Goal: Transaction & Acquisition: Download file/media

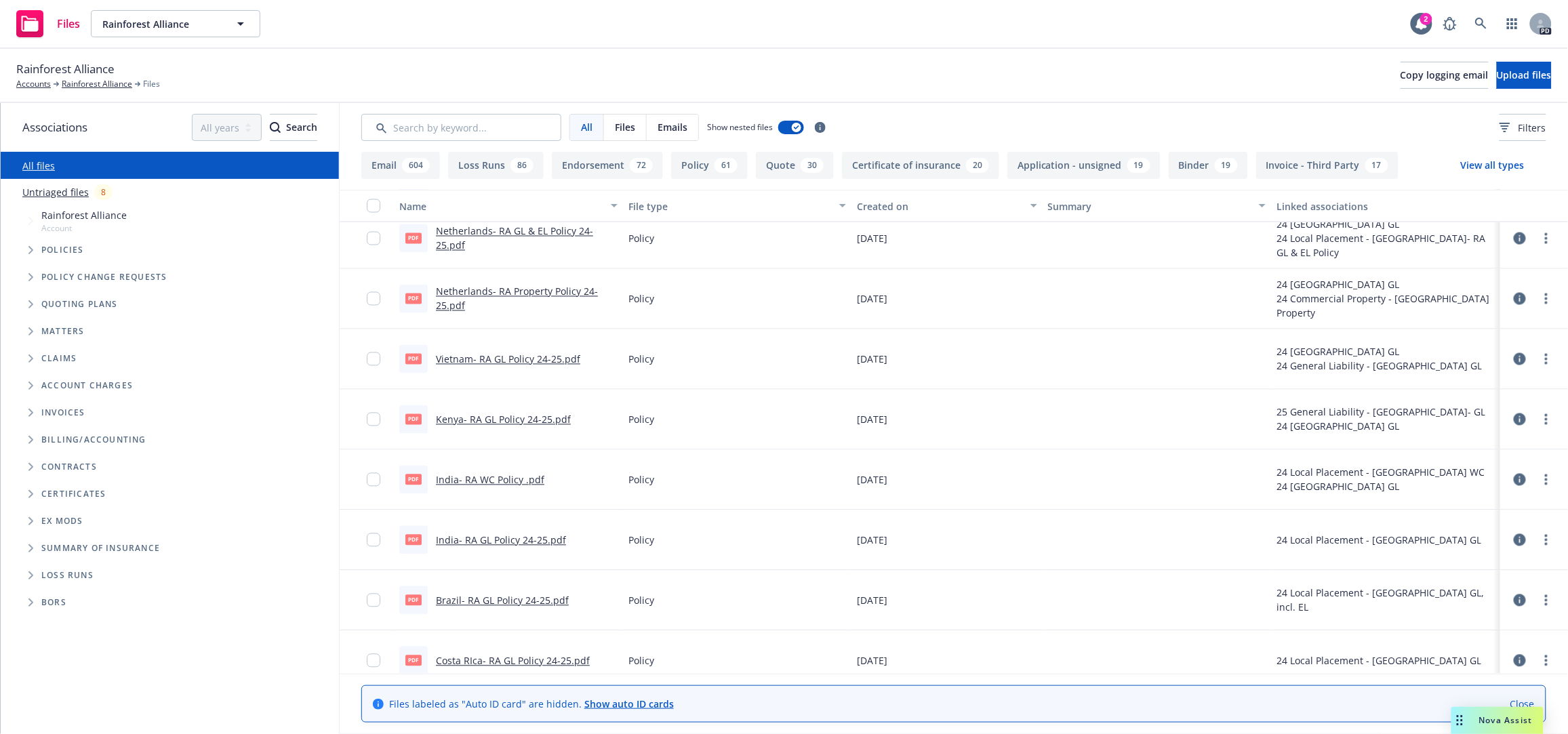
scroll to position [3119, 0]
click at [29, 574] on icon "Folder Tree Example" at bounding box center [31, 576] width 6 height 8
click at [51, 622] on link "2025" at bounding box center [52, 627] width 21 height 15
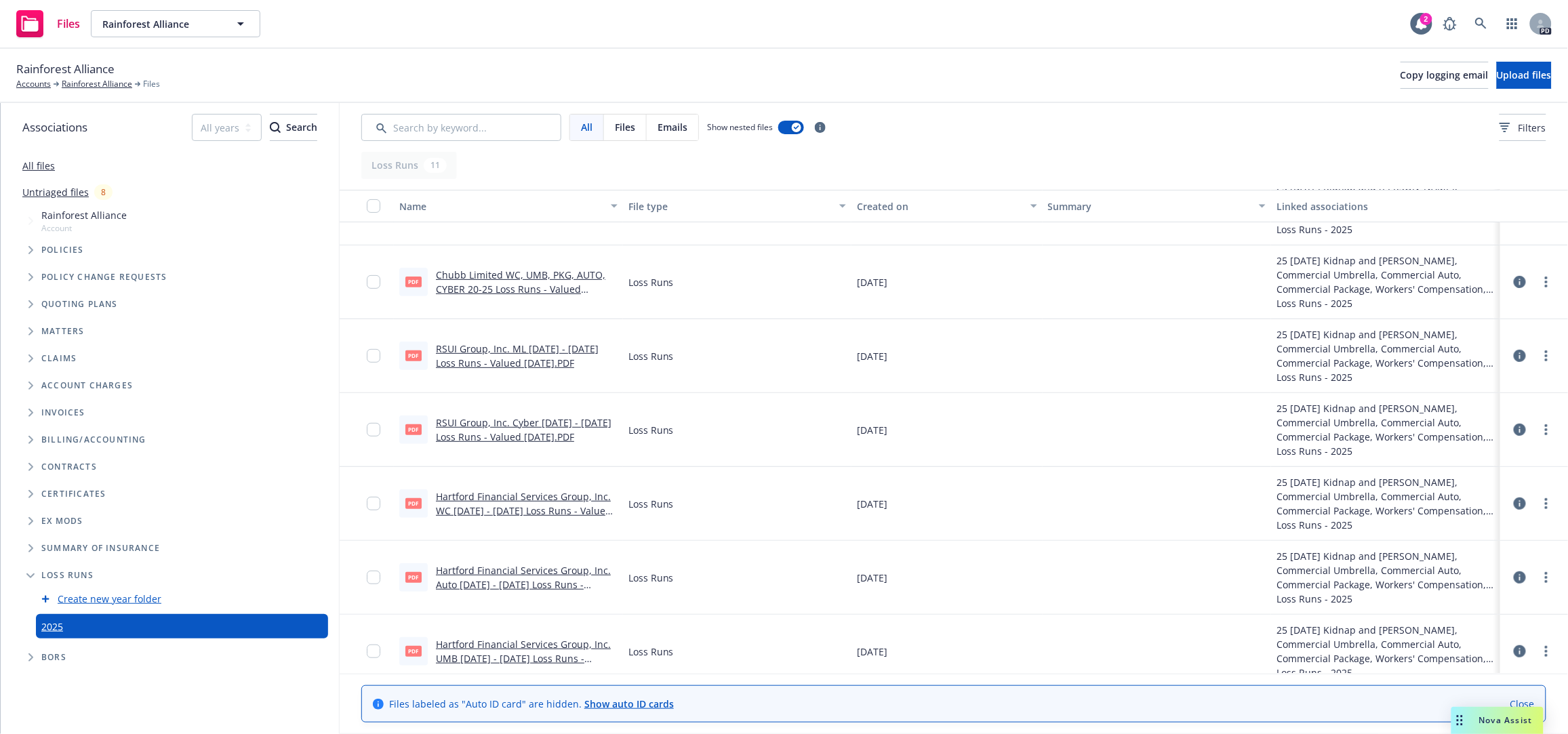
scroll to position [185, 0]
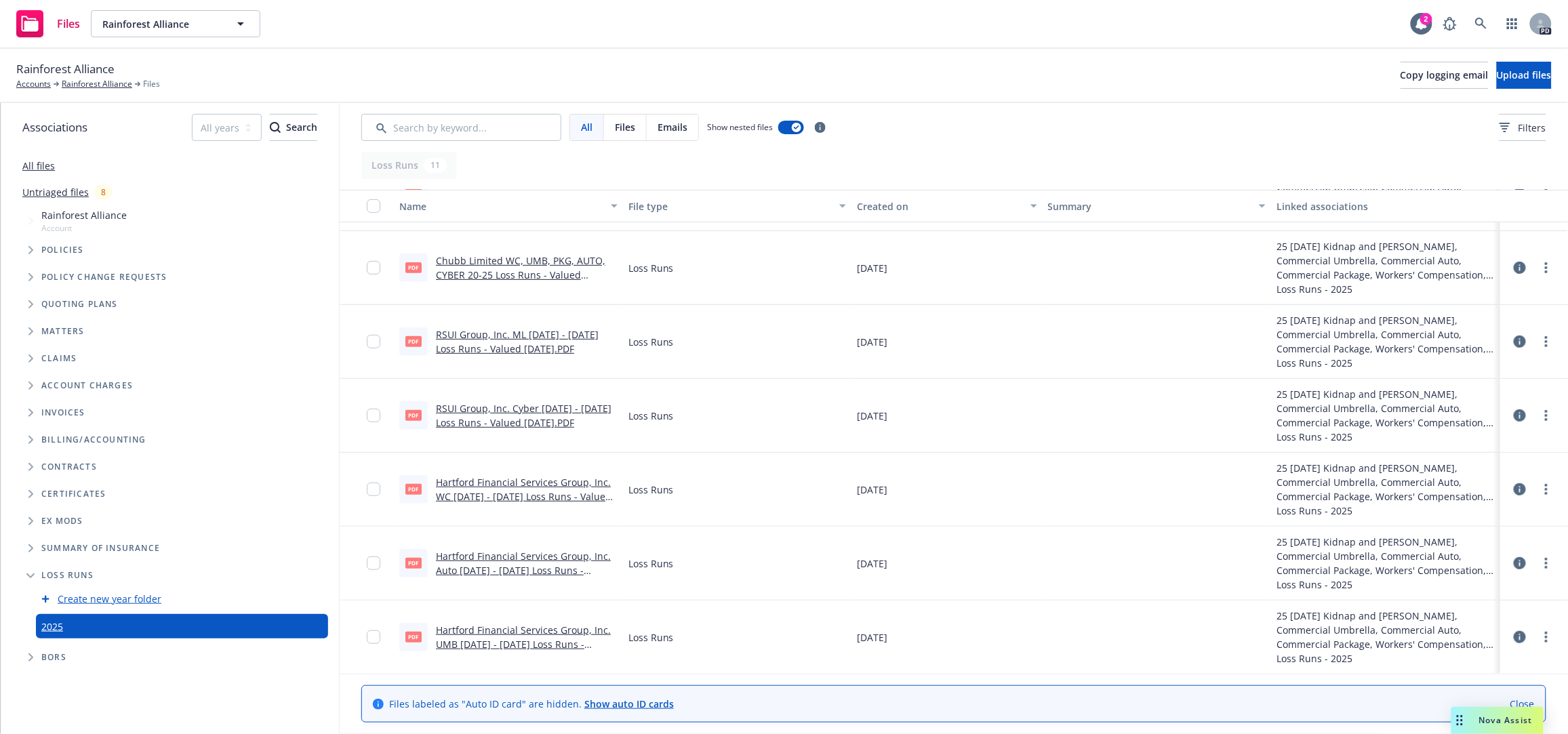
click at [526, 333] on link "RSUI Group, Inc. ML [DATE] - [DATE] Loss Runs - Valued [DATE].PDF" at bounding box center [517, 341] width 162 height 27
click at [373, 339] on input "checkbox" at bounding box center [374, 342] width 14 height 14
click at [648, 703] on span "Download selected files" at bounding box center [681, 703] width 110 height 13
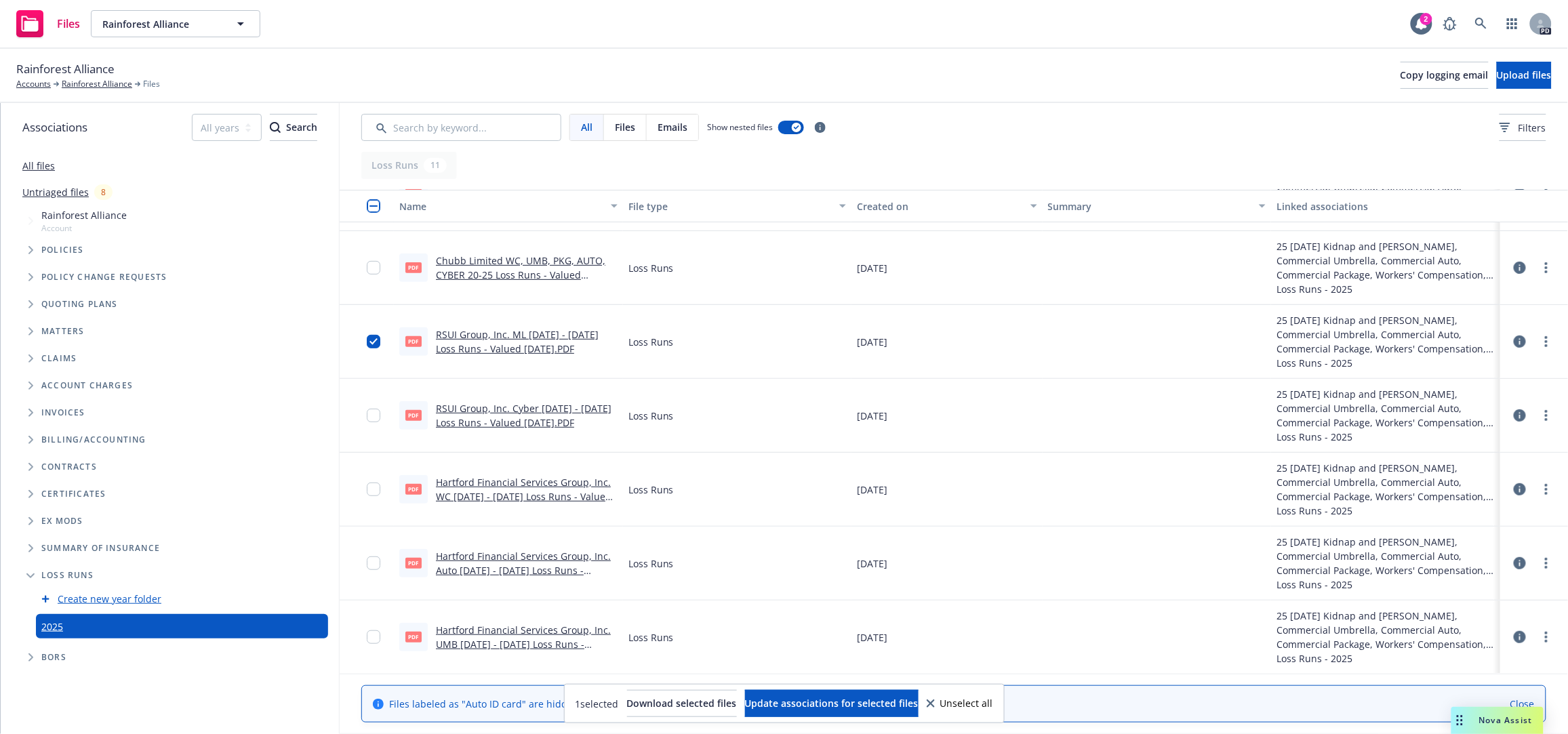
drag, startPoint x: 839, startPoint y: 59, endPoint x: 828, endPoint y: 69, distance: 14.9
click at [839, 60] on div "Rainforest Alliance Accounts Rainforest Alliance Files Copy logging email Uploa…" at bounding box center [784, 75] width 1536 height 30
